Goal: Find specific page/section: Find specific page/section

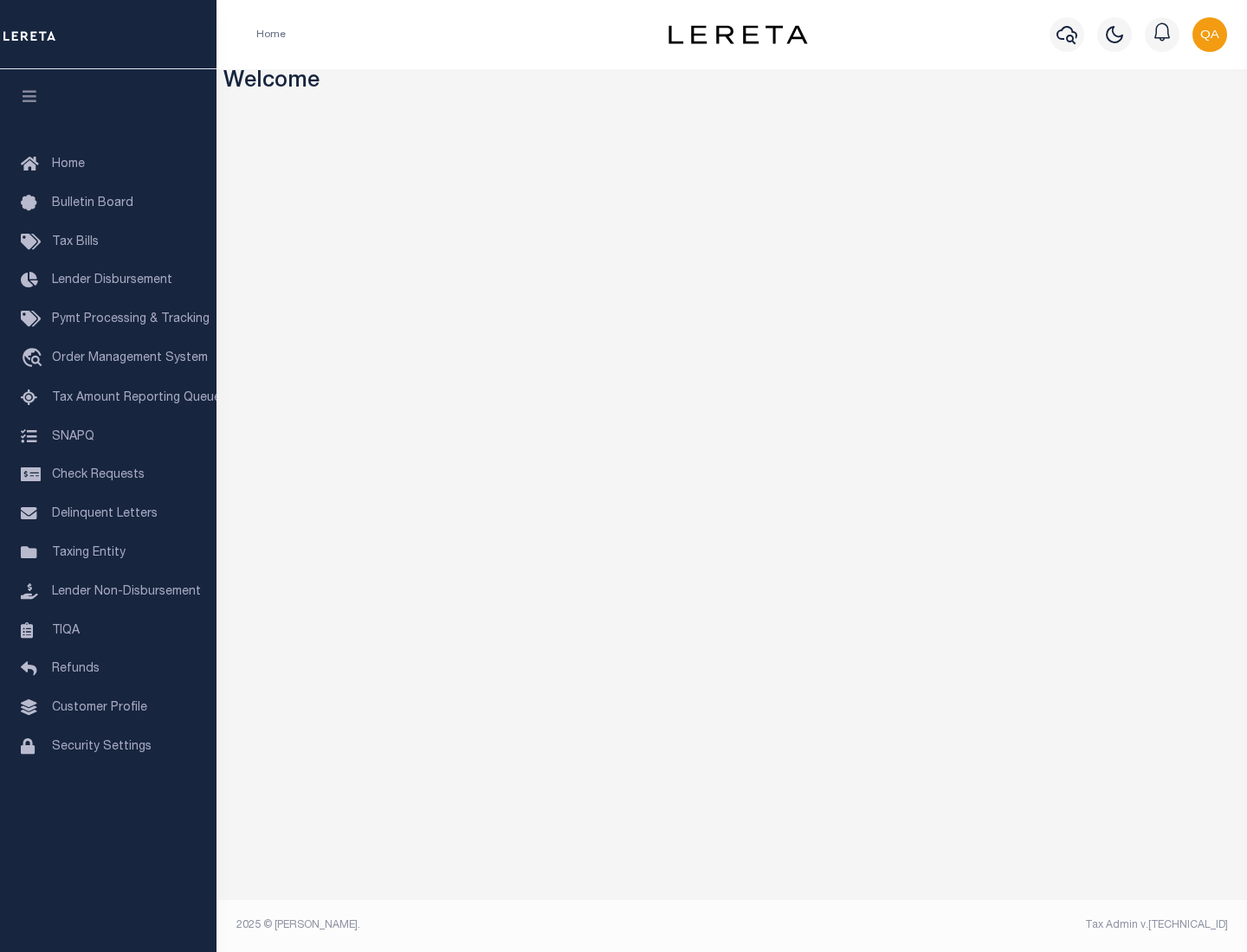
click at [108, 476] on span "Check Requests" at bounding box center [98, 476] width 93 height 12
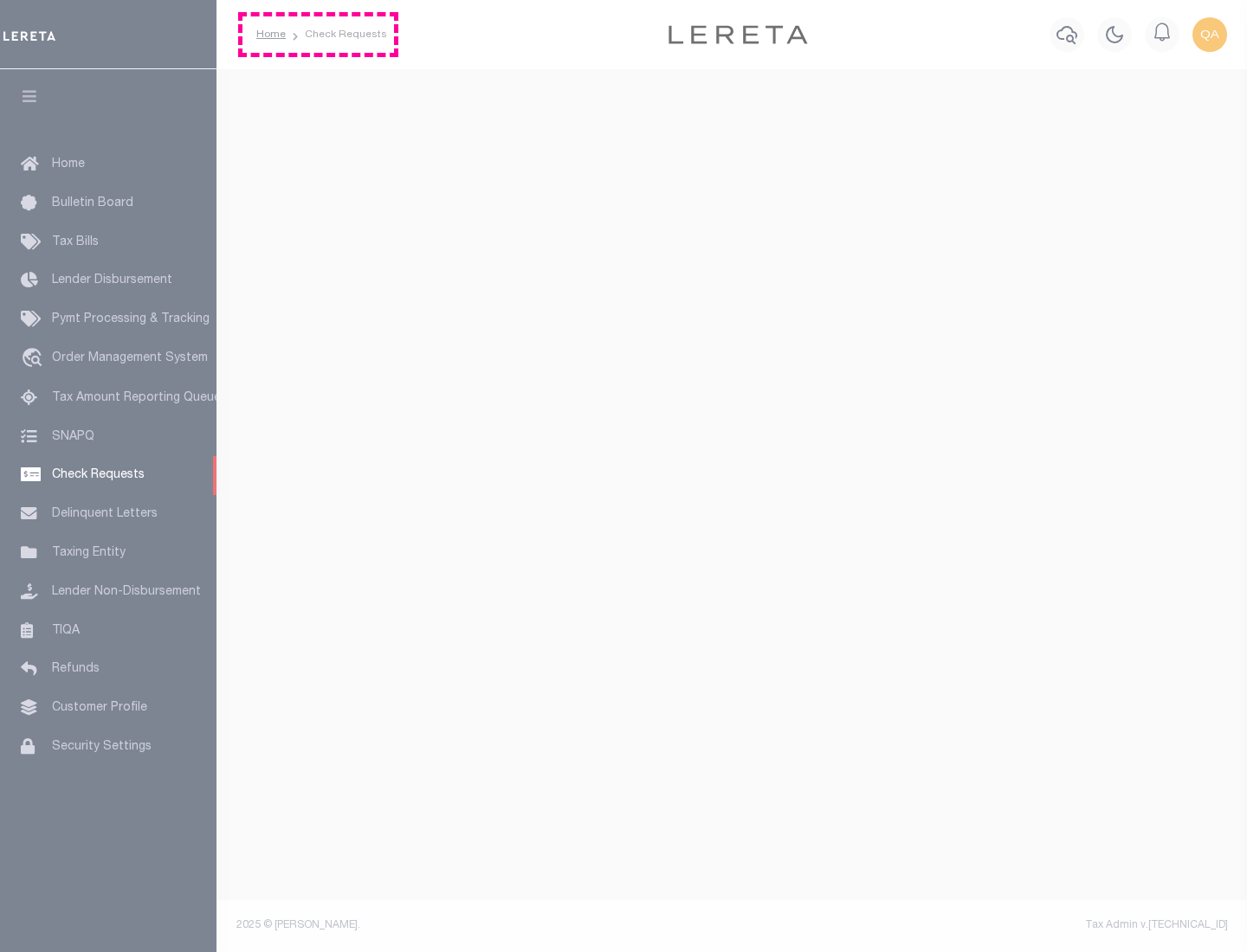
select select "50"
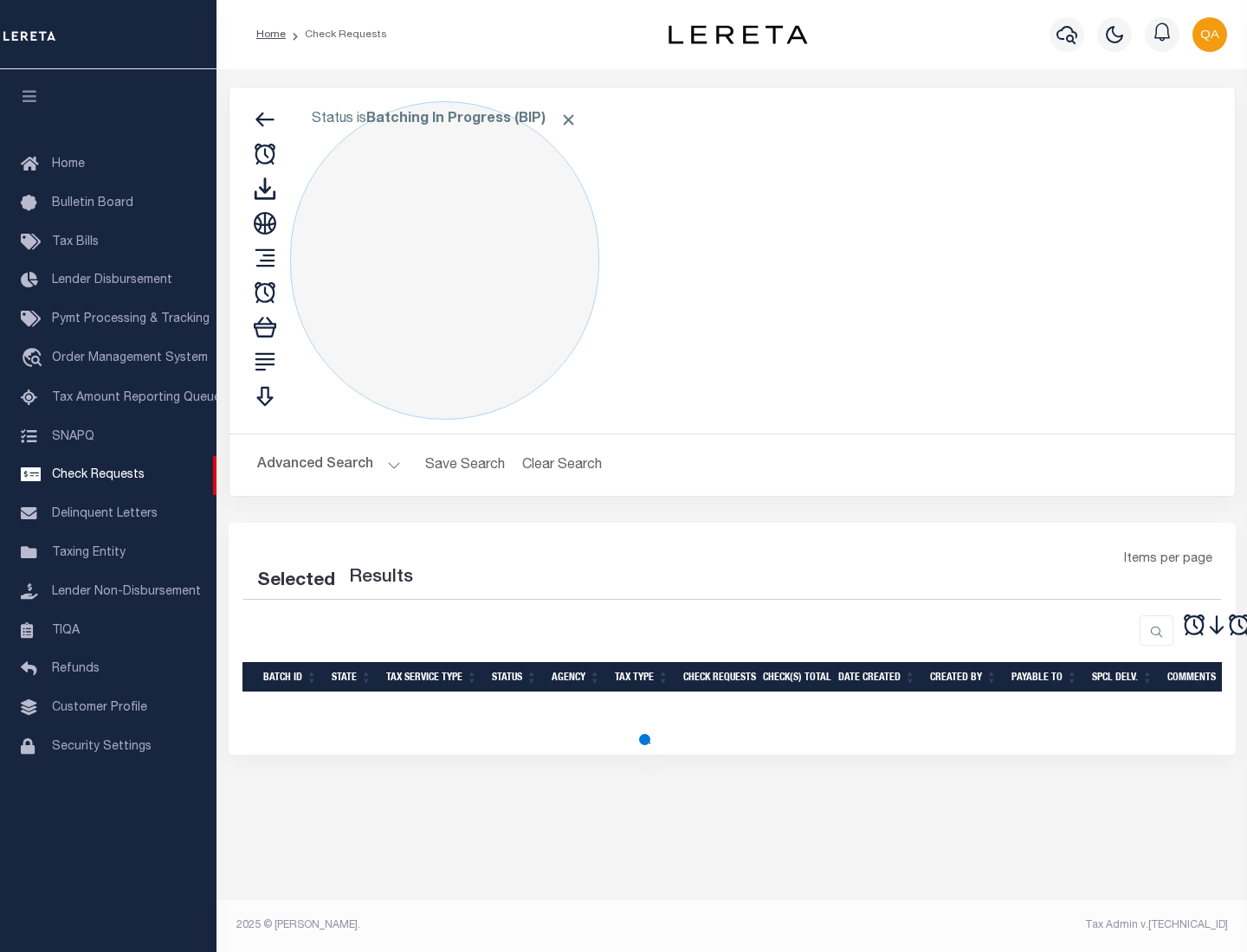
select select "50"
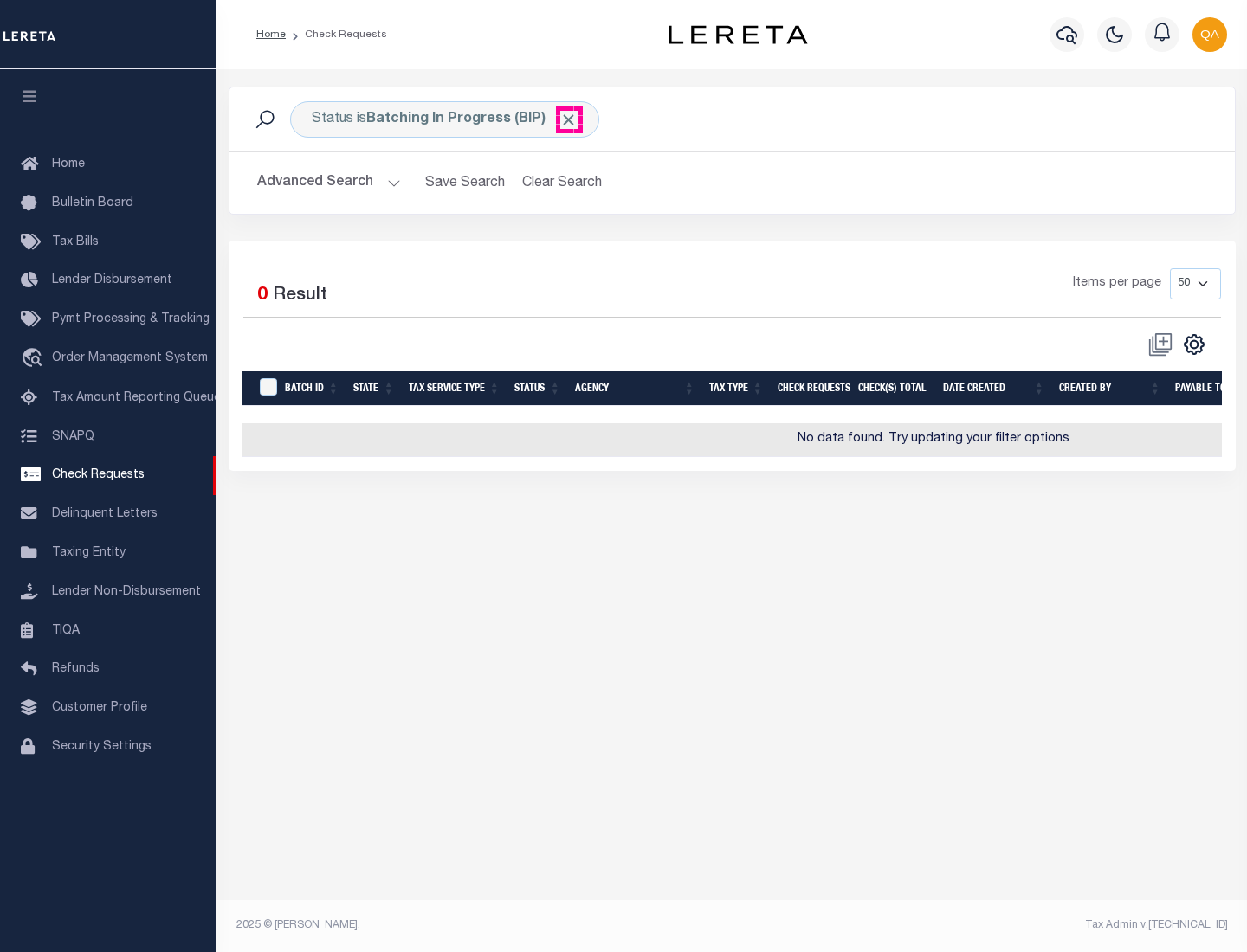
click at [569, 120] on span "Click to Remove" at bounding box center [569, 120] width 18 height 18
